Goal: Task Accomplishment & Management: Manage account settings

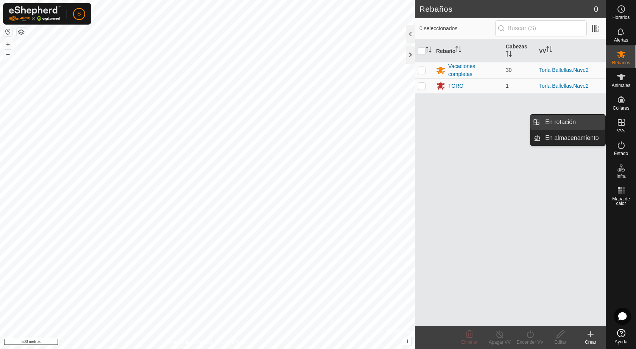
click at [585, 123] on link "En rotación" at bounding box center [572, 122] width 65 height 15
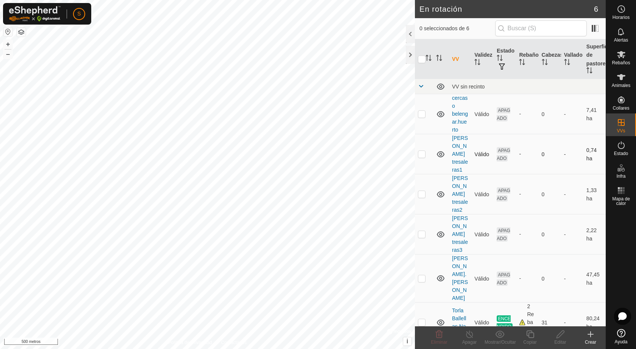
click at [423, 151] on p-checkbox at bounding box center [422, 154] width 8 height 6
checkbox input "true"
click at [418, 191] on p-checkbox at bounding box center [422, 194] width 8 height 6
checkbox input "true"
click at [419, 231] on p-checkbox at bounding box center [422, 234] width 8 height 6
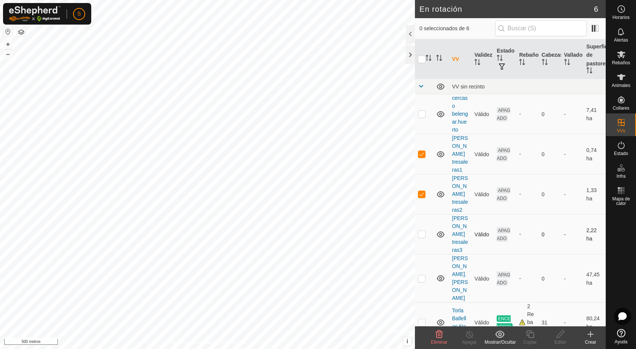
checkbox input "true"
click at [440, 337] on icon at bounding box center [438, 335] width 7 height 8
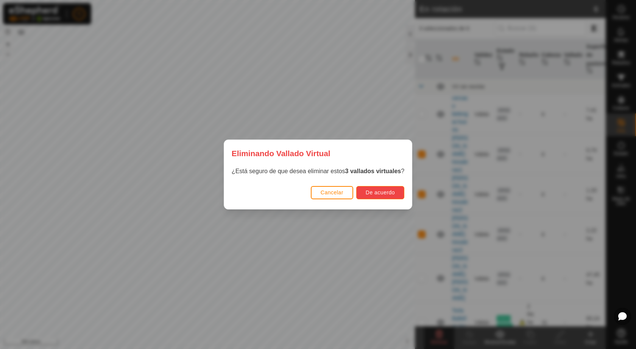
click at [387, 195] on font "De acuerdo" at bounding box center [379, 193] width 29 height 6
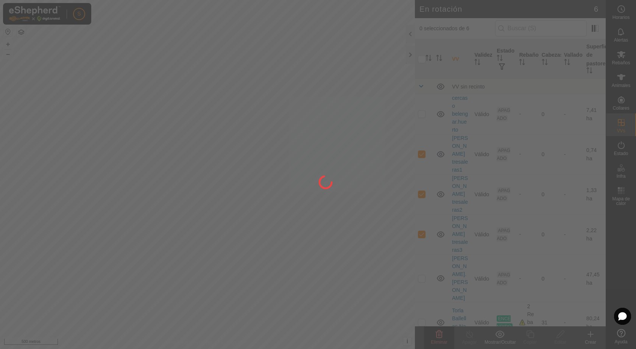
checkbox input "false"
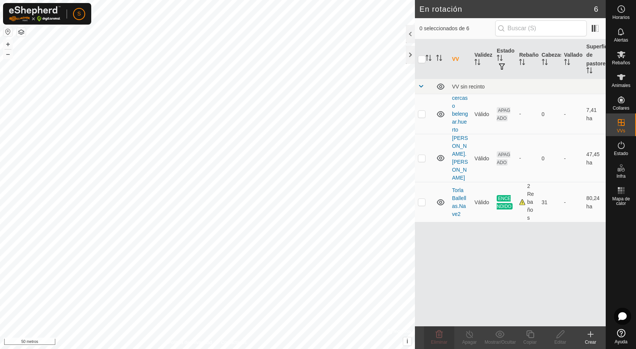
click at [590, 334] on icon at bounding box center [590, 334] width 5 height 0
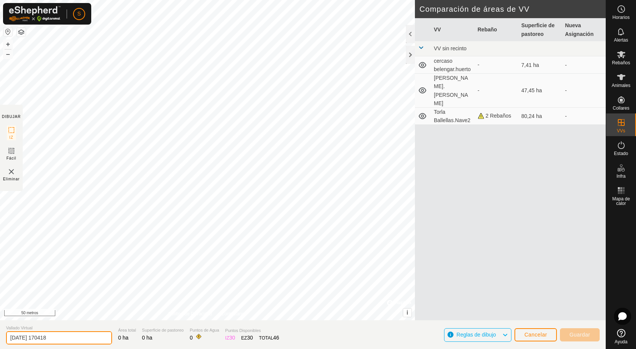
click at [67, 336] on input "[DATE] 170418" at bounding box center [59, 337] width 106 height 13
type input "2"
type input "huertas"
click at [392, 325] on div "DIBUJAR IZ Fácil Eliminar Política de Privacidad Contáctanos + – ⇧ i © Mapbox ,…" at bounding box center [302, 174] width 605 height 349
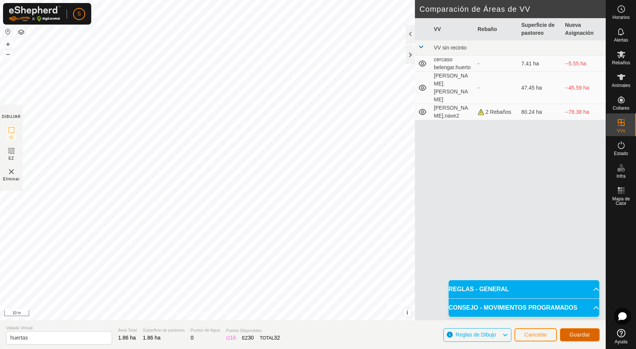
click at [574, 334] on span "Guardar" at bounding box center [579, 335] width 21 height 6
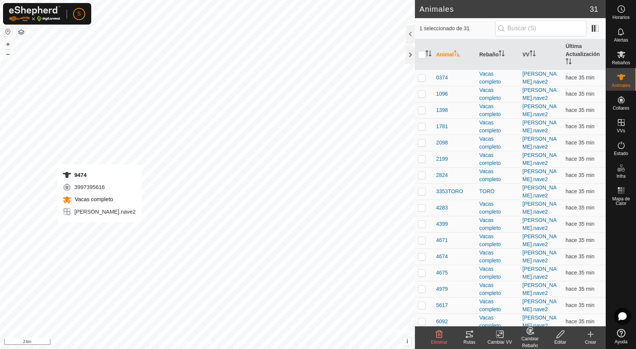
checkbox input "false"
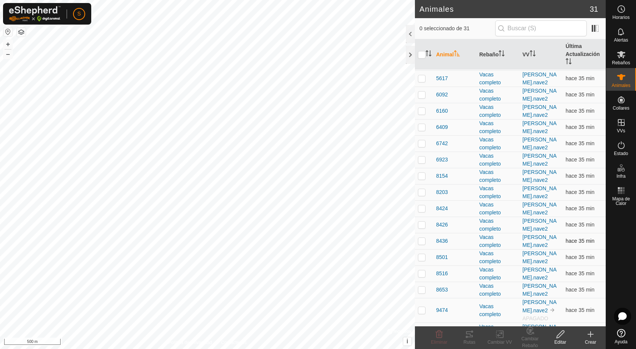
scroll to position [256, 0]
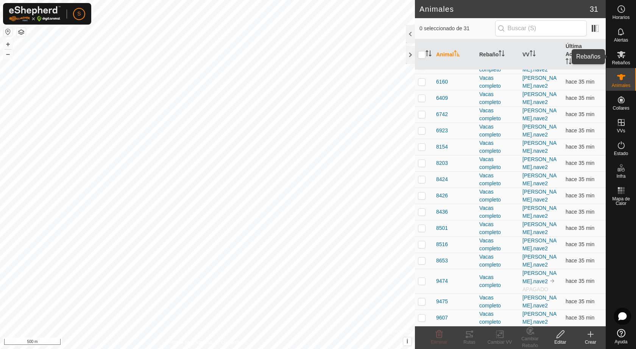
click at [623, 55] on icon at bounding box center [621, 54] width 8 height 7
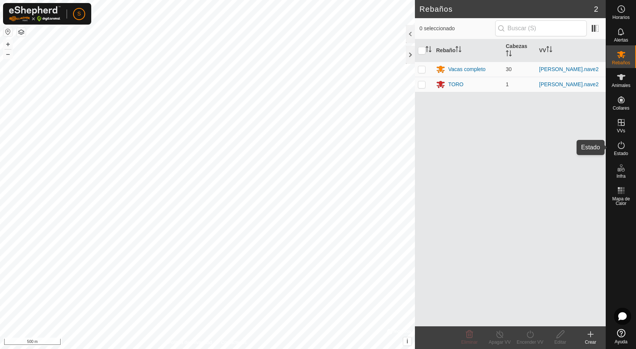
click at [621, 143] on icon at bounding box center [620, 145] width 7 height 8
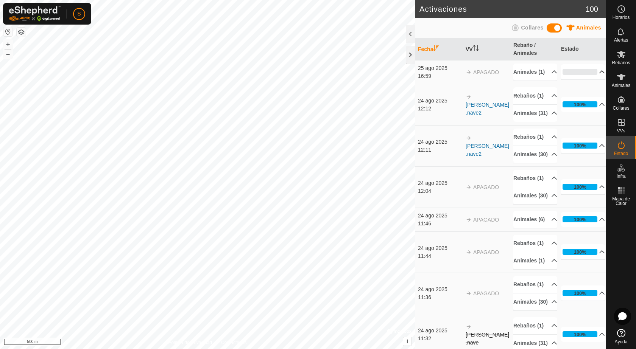
click at [589, 75] on p-accordion-header "0%" at bounding box center [583, 71] width 44 height 15
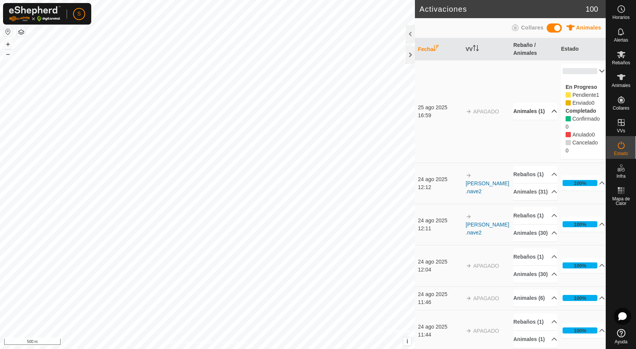
click at [547, 113] on p-accordion-header "Animales (1)" at bounding box center [535, 111] width 44 height 17
click at [547, 104] on p-accordion-header "Animales (1)" at bounding box center [535, 101] width 44 height 17
click at [411, 55] on div at bounding box center [410, 55] width 9 height 18
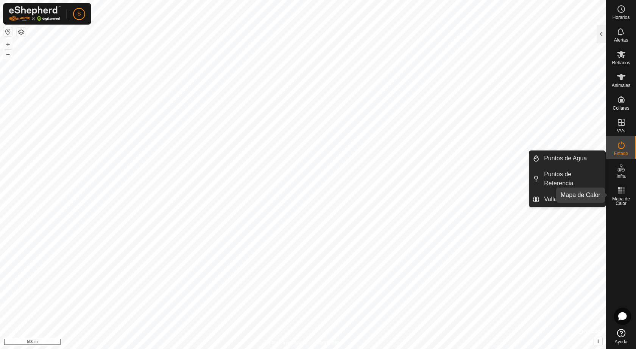
click at [621, 192] on icon at bounding box center [620, 190] width 9 height 9
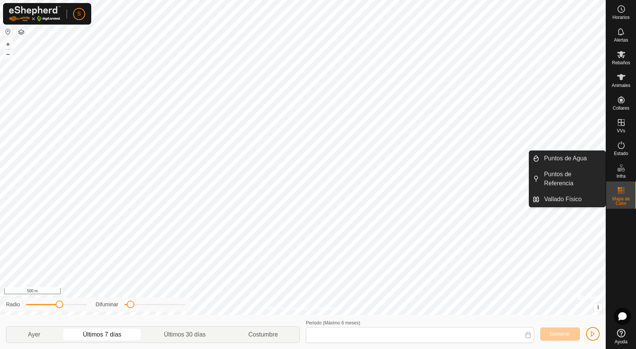
type input "[DATE] - [DATE]"
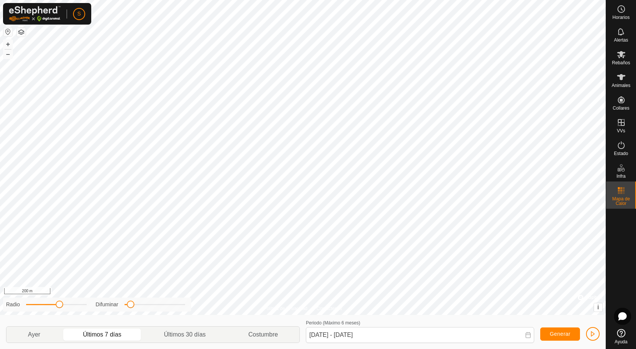
click at [197, 0] on html "S Horarios Alertas Rebaños Animales Collares VVs Estado Infra Mapa de Calor Ayu…" at bounding box center [318, 174] width 636 height 349
click at [622, 199] on span "Mapa de Calor" at bounding box center [621, 201] width 26 height 9
click at [616, 9] on icon at bounding box center [620, 9] width 9 height 9
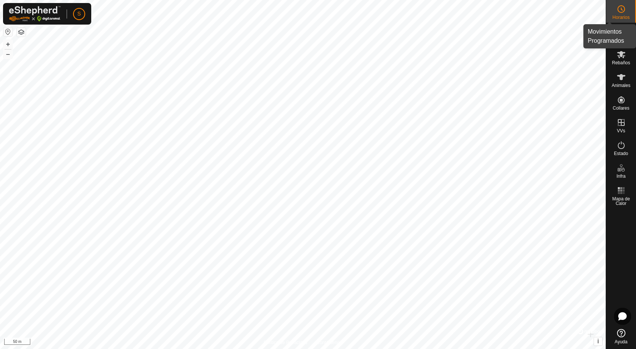
click at [628, 11] on div "Horarios" at bounding box center [621, 11] width 30 height 23
click at [623, 12] on icon at bounding box center [620, 9] width 9 height 9
click at [620, 14] on es-schedule-vp-svg-icon at bounding box center [621, 9] width 14 height 12
click at [618, 13] on icon at bounding box center [620, 9] width 9 height 9
click at [620, 34] on icon at bounding box center [620, 31] width 6 height 7
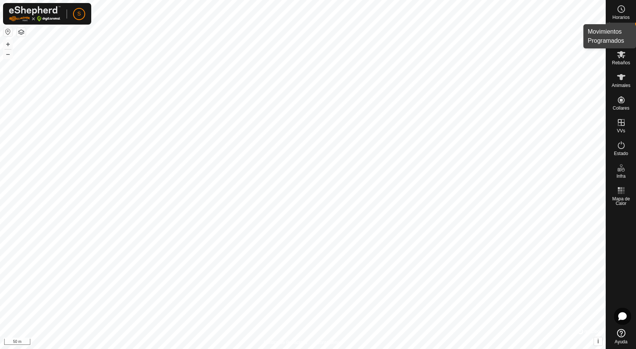
click at [619, 12] on circle at bounding box center [620, 9] width 7 height 7
click at [601, 34] on div at bounding box center [600, 34] width 9 height 18
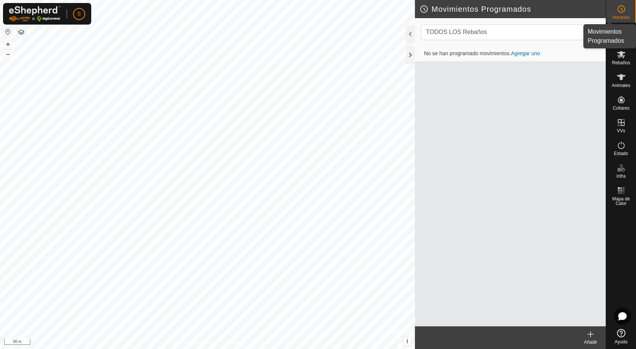
click at [620, 9] on icon at bounding box center [620, 9] width 9 height 9
click at [619, 34] on icon at bounding box center [620, 31] width 9 height 9
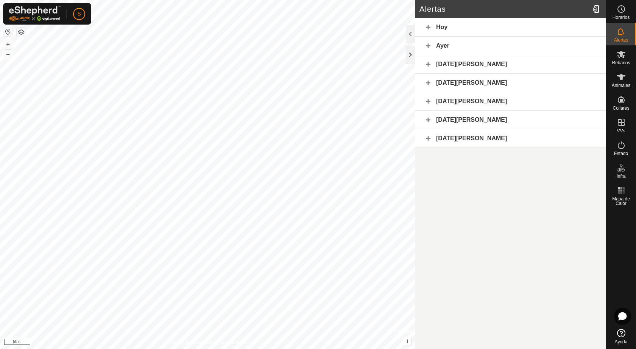
click at [428, 24] on div "Hoy" at bounding box center [510, 27] width 191 height 19
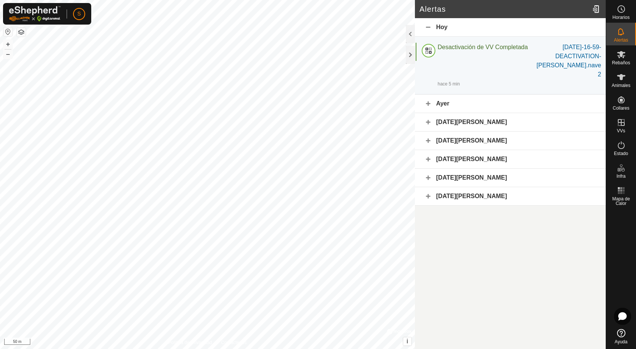
click at [431, 26] on div "Hoy" at bounding box center [510, 27] width 191 height 19
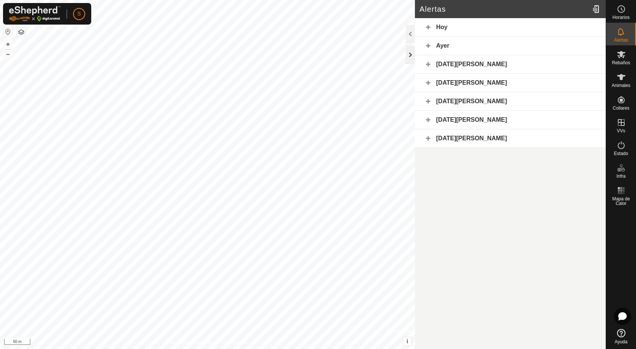
click at [409, 54] on div at bounding box center [410, 55] width 9 height 18
